Goal: Task Accomplishment & Management: Use online tool/utility

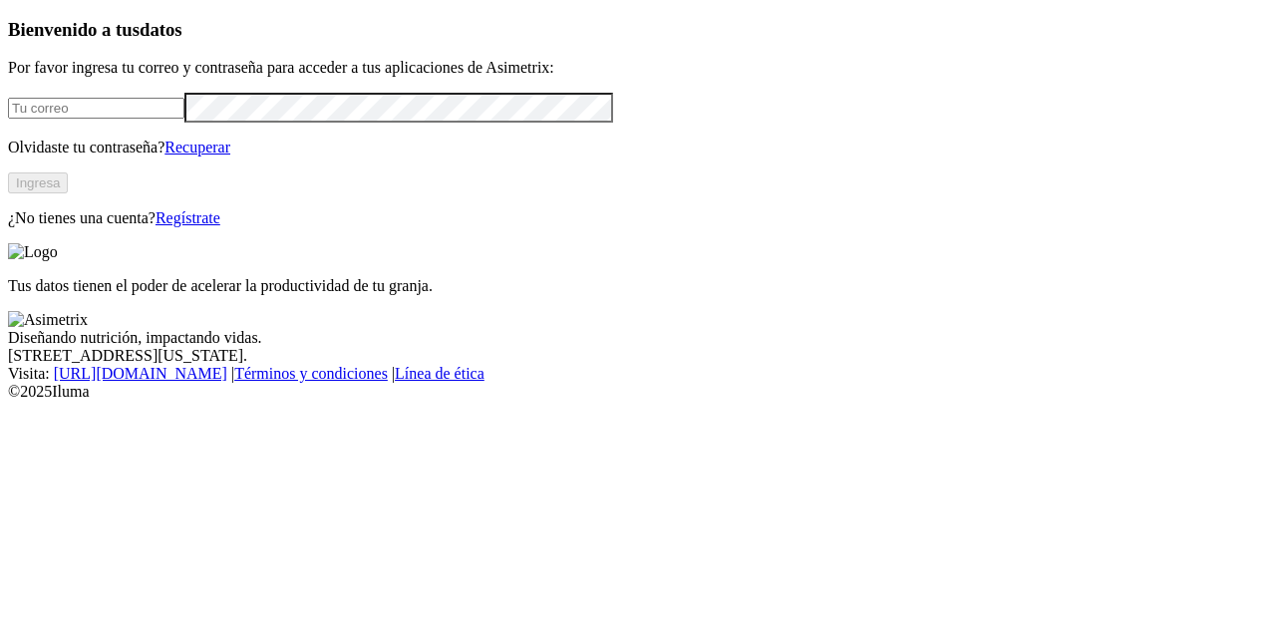
type input "paula.duque@asimetrix.co"
click at [68, 193] on button "Ingresa" at bounding box center [38, 182] width 60 height 21
